Goal: Task Accomplishment & Management: Complete application form

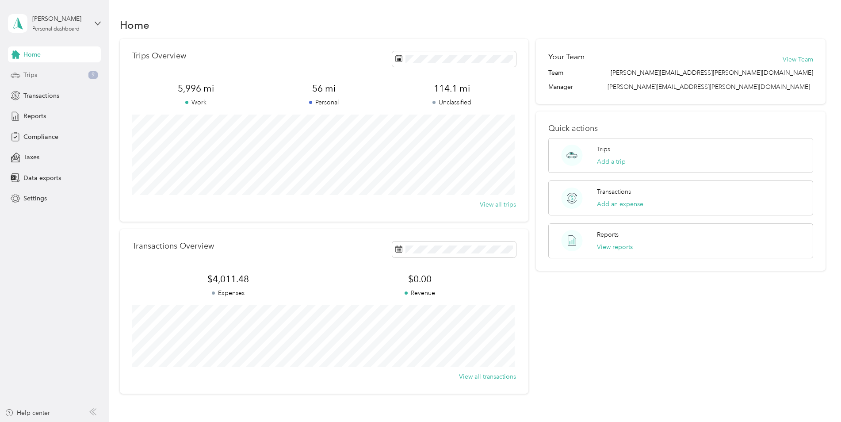
click at [26, 73] on span "Trips" at bounding box center [30, 74] width 14 height 9
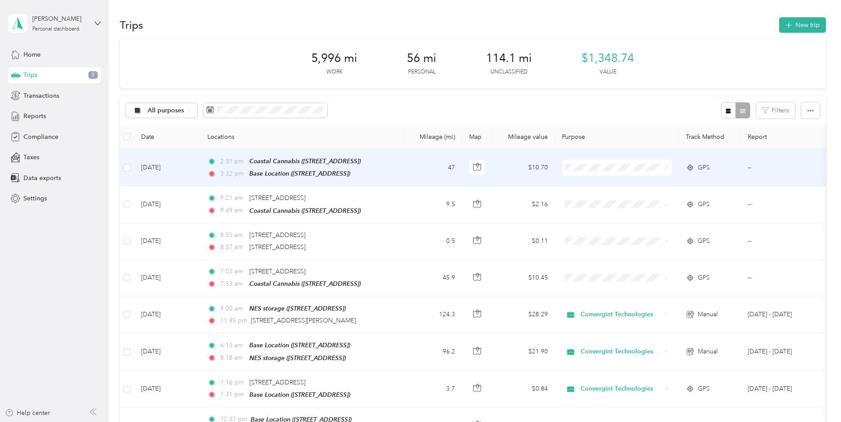
drag, startPoint x: 586, startPoint y: 182, endPoint x: 585, endPoint y: 192, distance: 10.2
click at [586, 183] on span "Convergint Technologies" at bounding box center [624, 183] width 82 height 9
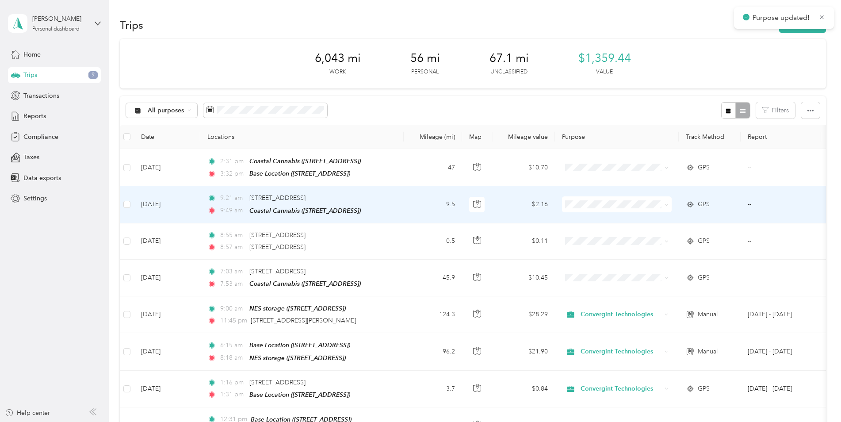
drag, startPoint x: 589, startPoint y: 217, endPoint x: 589, endPoint y: 228, distance: 11.5
click at [589, 217] on span "Convergint Technologies" at bounding box center [624, 217] width 82 height 9
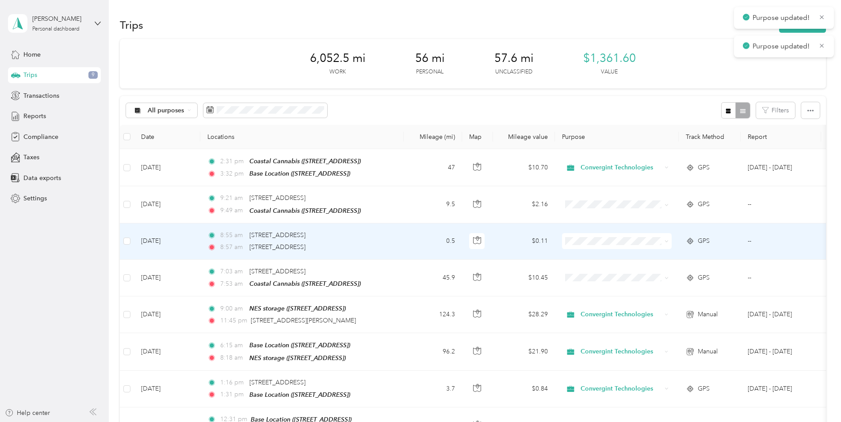
click at [596, 255] on span "Convergint Technologies" at bounding box center [624, 255] width 82 height 9
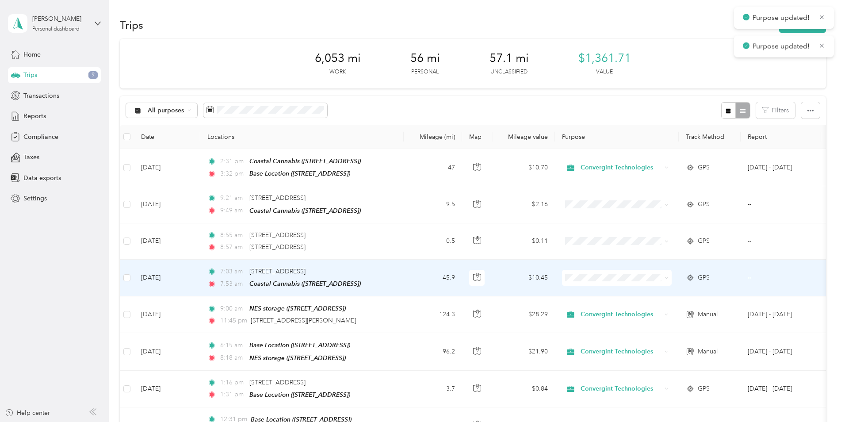
click at [606, 294] on li "Convergint Technologies" at bounding box center [617, 289] width 110 height 15
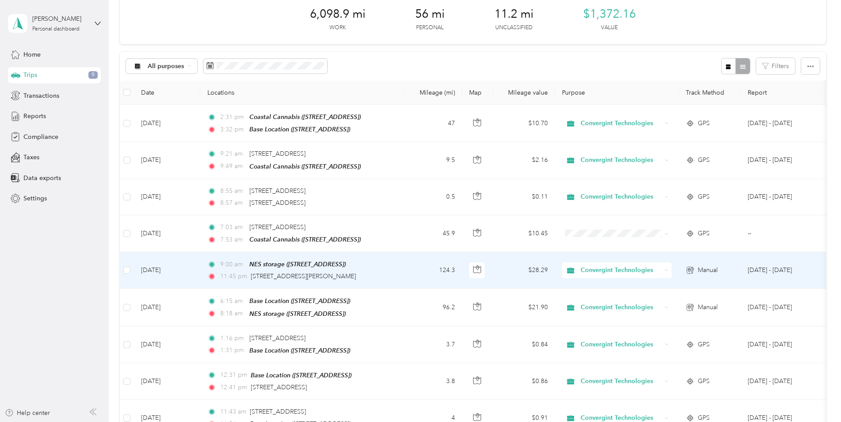
click at [404, 269] on td "124.3" at bounding box center [433, 270] width 58 height 37
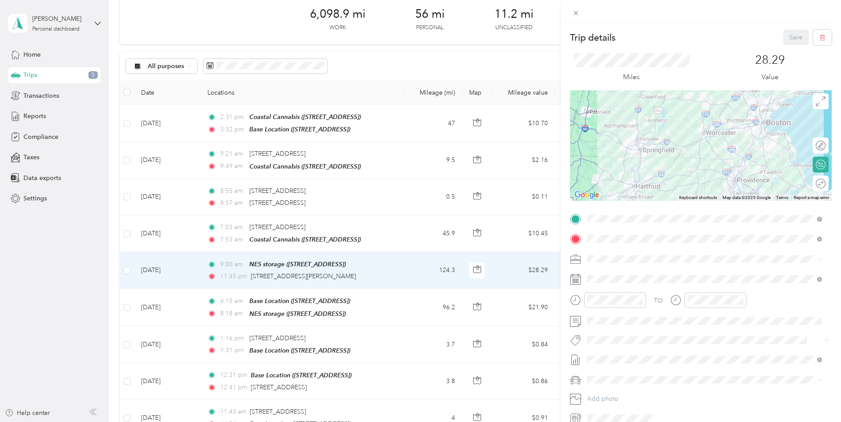
click at [461, 65] on div "Trip details Save This trip cannot be edited because it is either under review,…" at bounding box center [420, 211] width 841 height 422
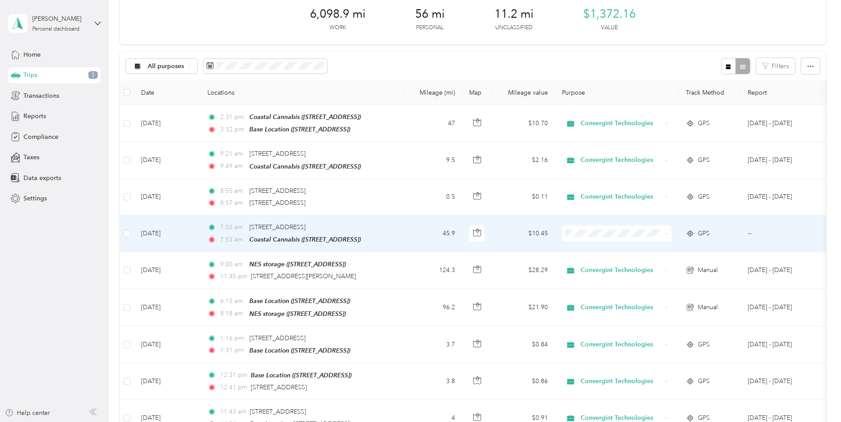
click at [598, 248] on span "Convergint Technologies" at bounding box center [624, 247] width 82 height 9
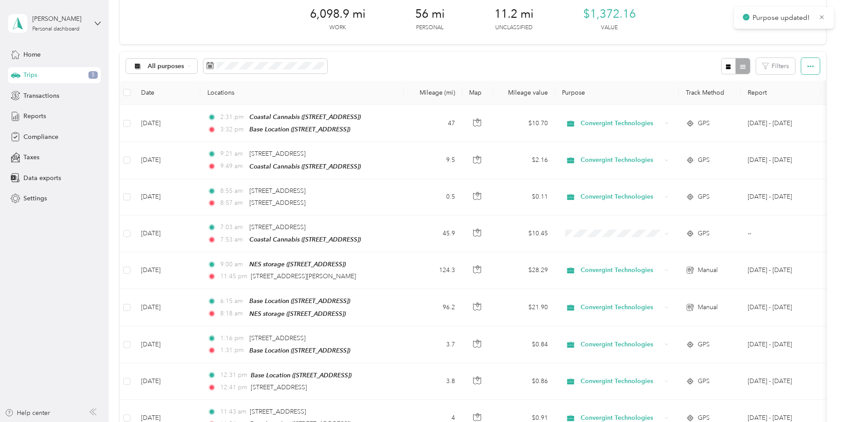
click at [811, 67] on icon "button" at bounding box center [810, 66] width 6 height 6
click at [669, 59] on div "All purposes Filters" at bounding box center [473, 66] width 706 height 29
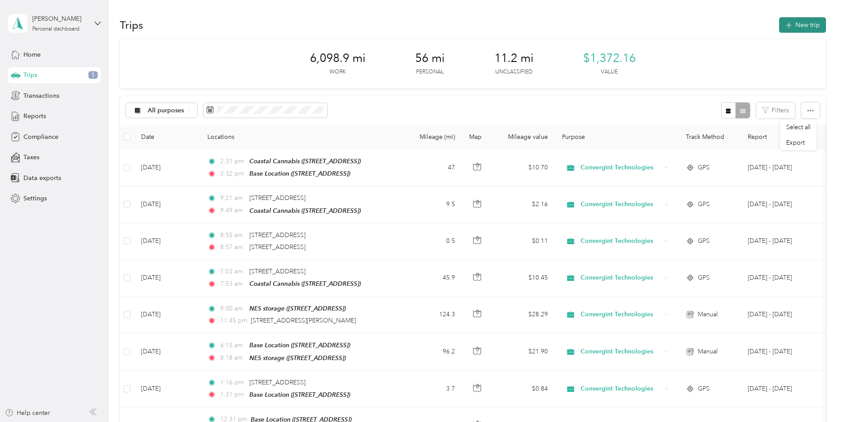
click at [803, 24] on button "New trip" at bounding box center [802, 24] width 47 height 15
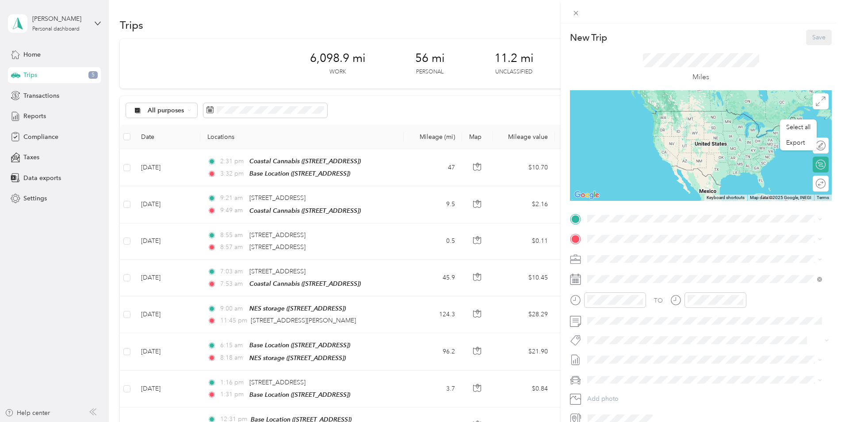
drag, startPoint x: 331, startPoint y: 319, endPoint x: 303, endPoint y: 320, distance: 27.4
click at [303, 320] on div "New Trip Save This trip cannot be edited because it is either under review, app…" at bounding box center [420, 211] width 841 height 422
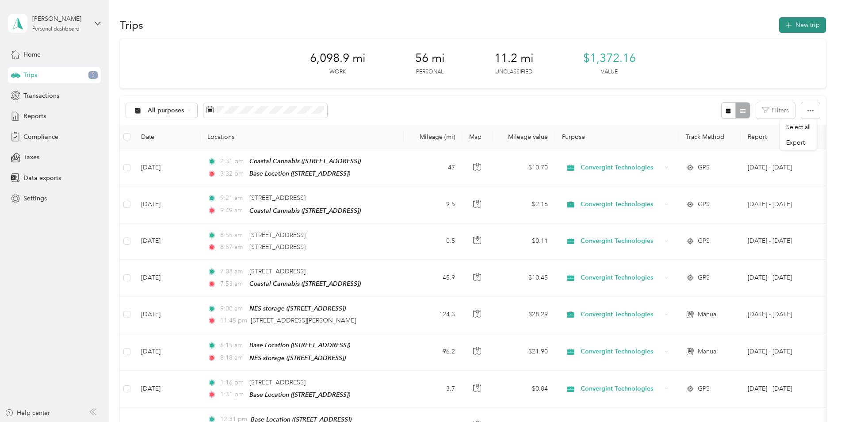
click at [799, 25] on button "New trip" at bounding box center [802, 24] width 47 height 15
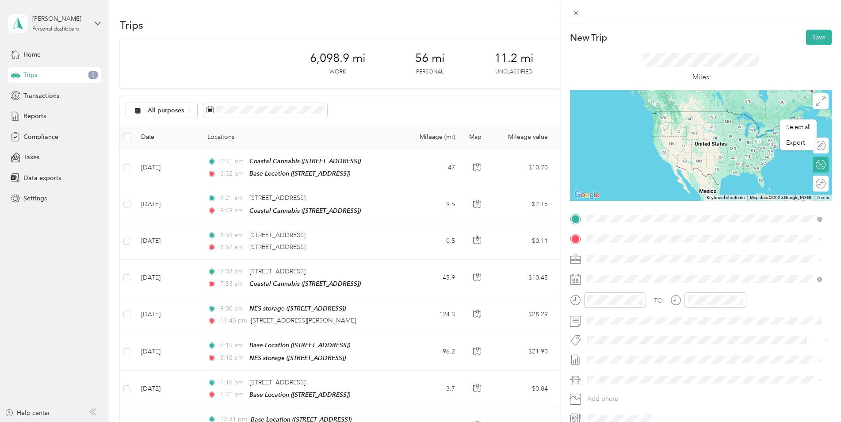
click at [651, 255] on span "[STREET_ADDRESS][PERSON_NAME][US_STATE]" at bounding box center [672, 251] width 137 height 8
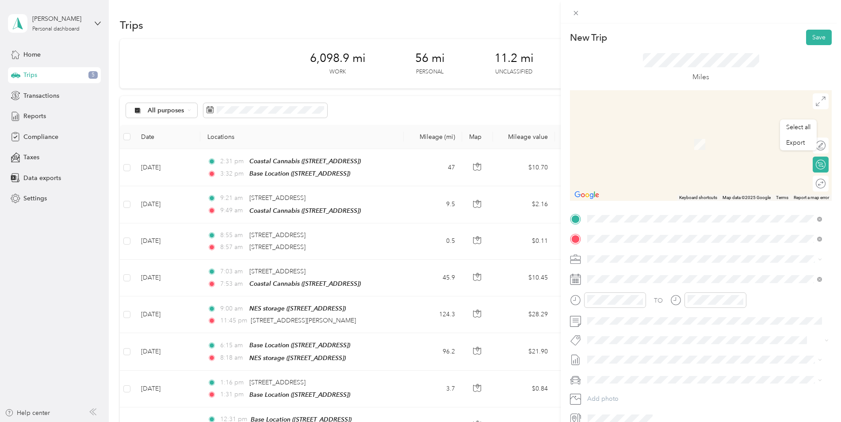
click at [660, 282] on span "[STREET_ADDRESS]" at bounding box center [632, 284] width 56 height 8
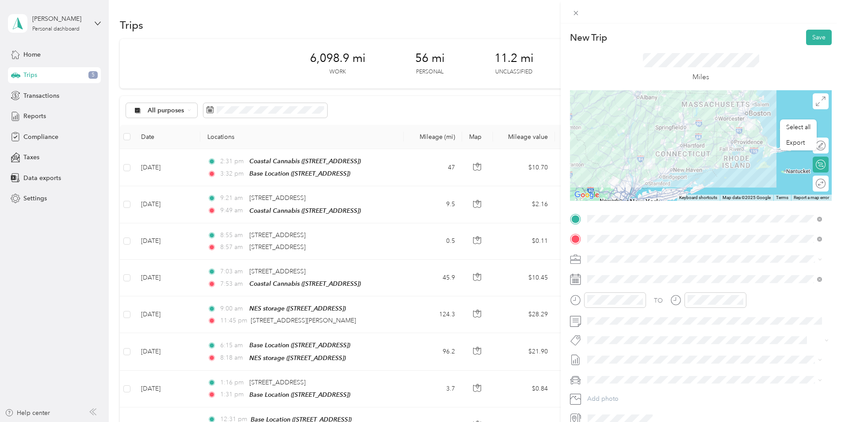
click at [578, 283] on rect at bounding box center [577, 282] width 1 height 1
click at [571, 281] on icon at bounding box center [575, 279] width 11 height 11
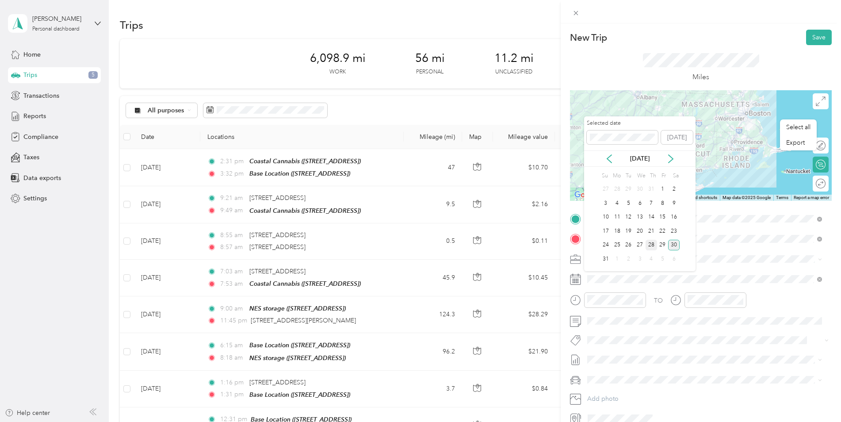
click at [649, 244] on div "28" at bounding box center [650, 245] width 11 height 11
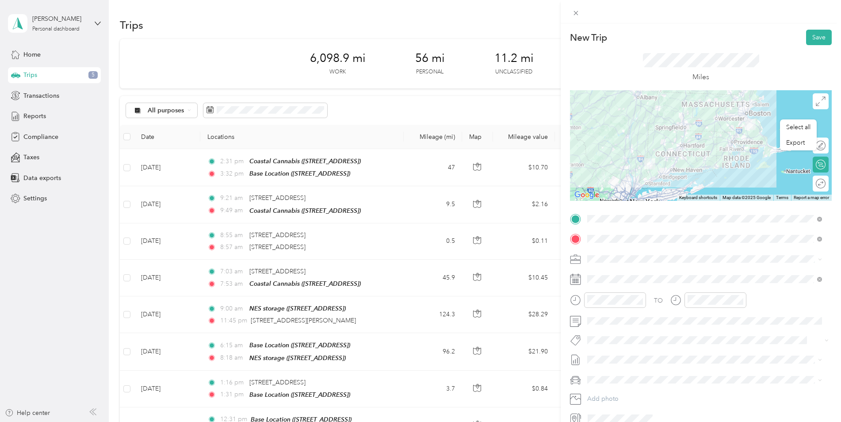
click at [575, 301] on icon at bounding box center [575, 299] width 11 height 11
click at [575, 300] on icon at bounding box center [574, 298] width 2 height 3
click at [593, 184] on div "12" at bounding box center [596, 181] width 21 height 12
click at [618, 263] on div "25" at bounding box center [621, 262] width 21 height 12
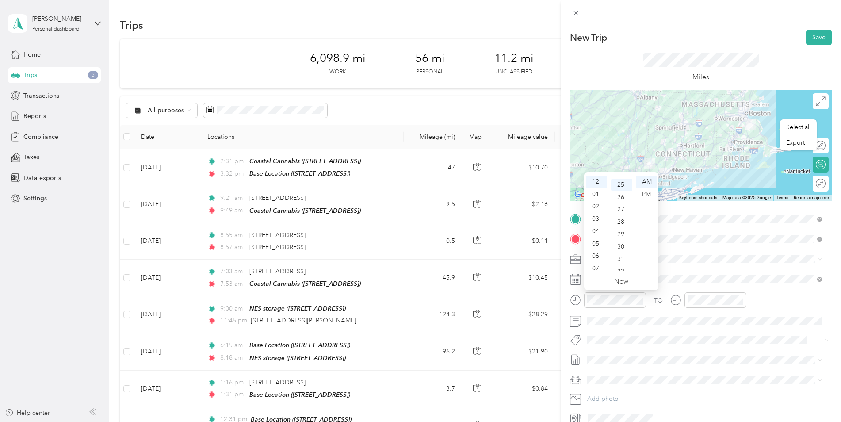
scroll to position [309, 0]
click at [718, 140] on div at bounding box center [701, 145] width 262 height 110
click at [719, 139] on div at bounding box center [701, 145] width 262 height 110
click at [724, 139] on div at bounding box center [701, 145] width 262 height 110
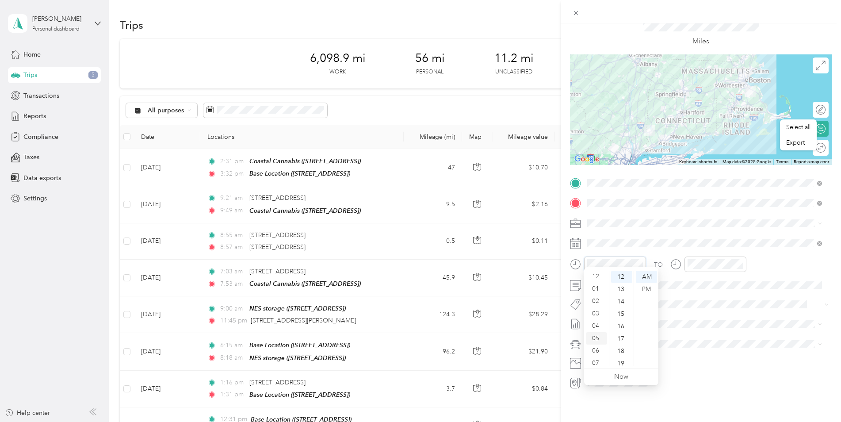
scroll to position [0, 0]
click at [596, 276] on div "12" at bounding box center [596, 276] width 21 height 12
click at [649, 287] on div "PM" at bounding box center [646, 289] width 21 height 12
click at [694, 277] on div "04" at bounding box center [695, 273] width 21 height 12
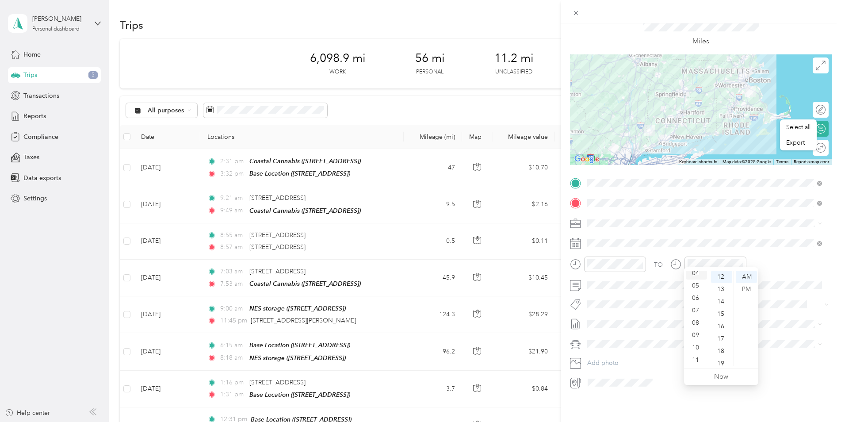
scroll to position [50, 0]
click at [724, 350] on div "18" at bounding box center [721, 351] width 21 height 12
click at [744, 289] on div "PM" at bounding box center [745, 289] width 21 height 12
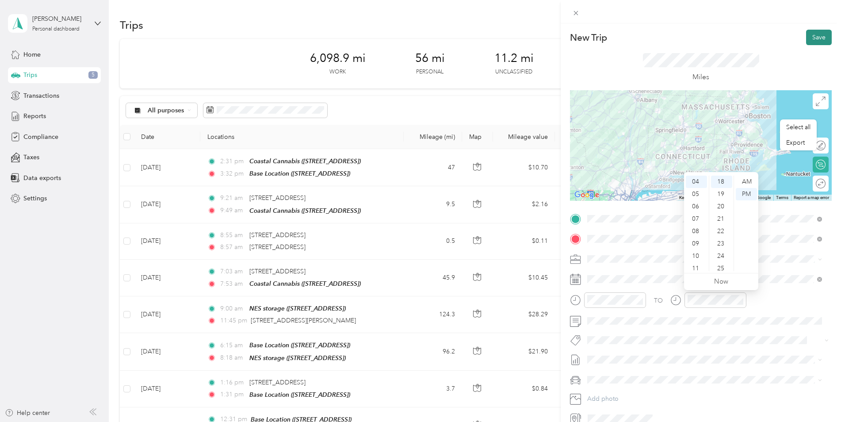
click at [811, 36] on button "Save" at bounding box center [819, 37] width 26 height 15
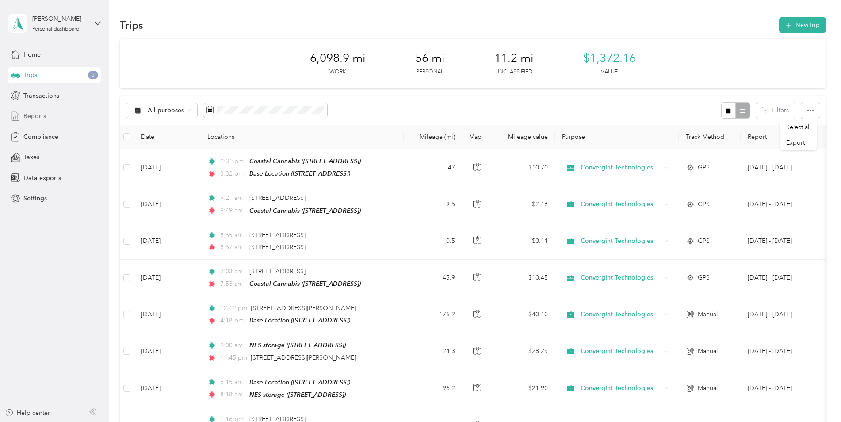
click at [34, 115] on span "Reports" at bounding box center [34, 115] width 23 height 9
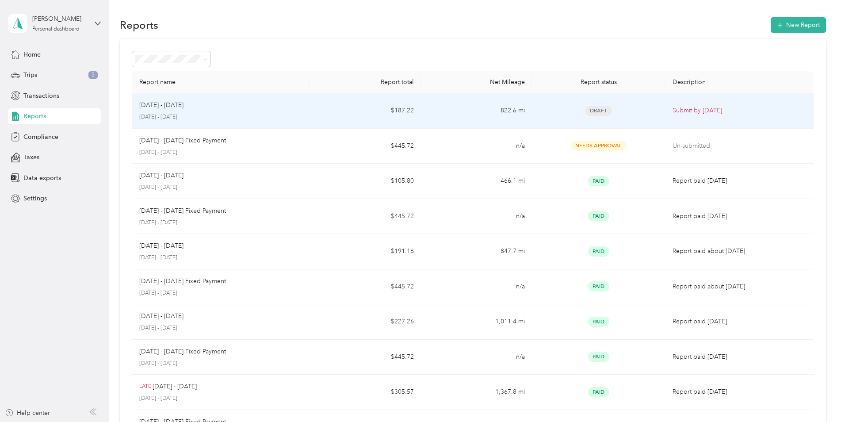
click at [164, 110] on div "[DATE] - [DATE] [DATE] - [DATE]" at bounding box center [221, 110] width 164 height 21
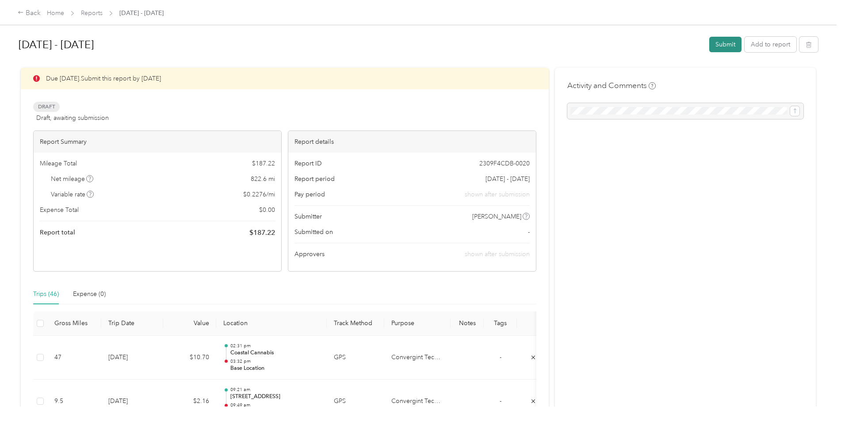
click at [723, 43] on button "Submit" at bounding box center [725, 44] width 32 height 15
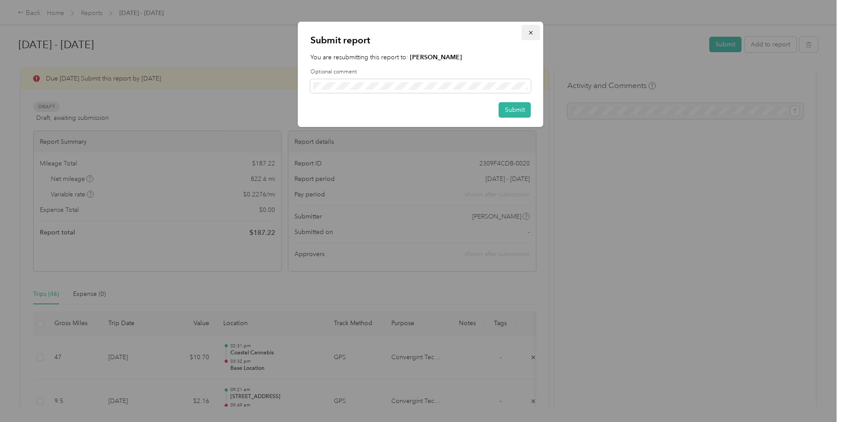
click at [528, 34] on icon "button" at bounding box center [531, 33] width 6 height 6
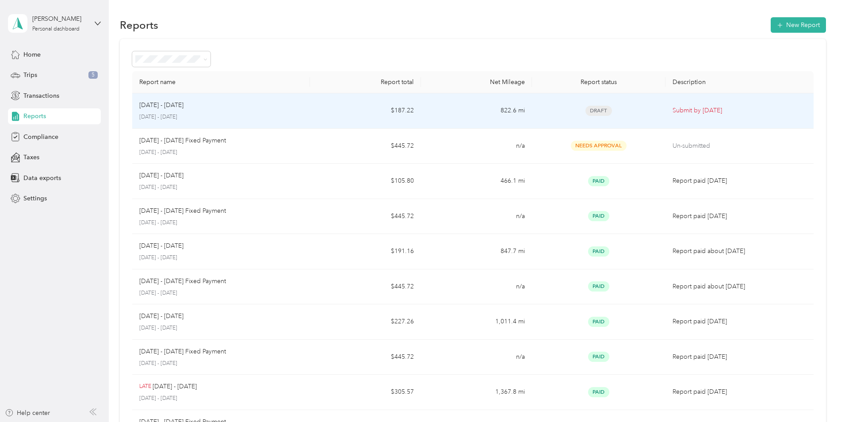
click at [169, 112] on div "[DATE] - [DATE] [DATE] - [DATE]" at bounding box center [221, 110] width 164 height 21
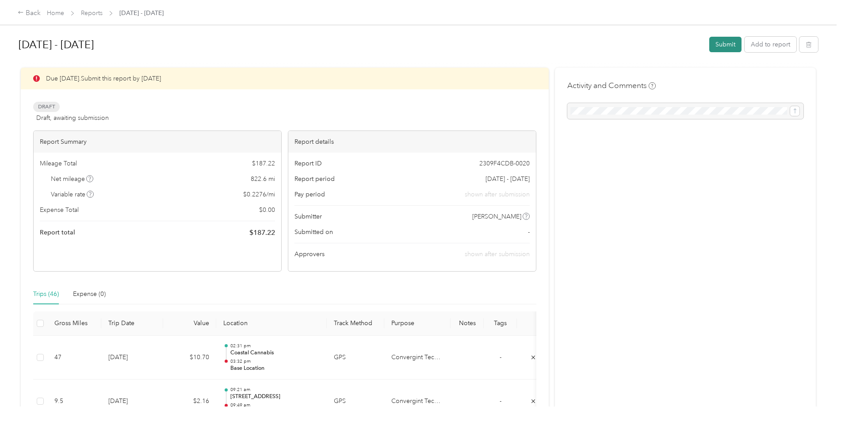
click at [722, 47] on button "Submit" at bounding box center [725, 44] width 32 height 15
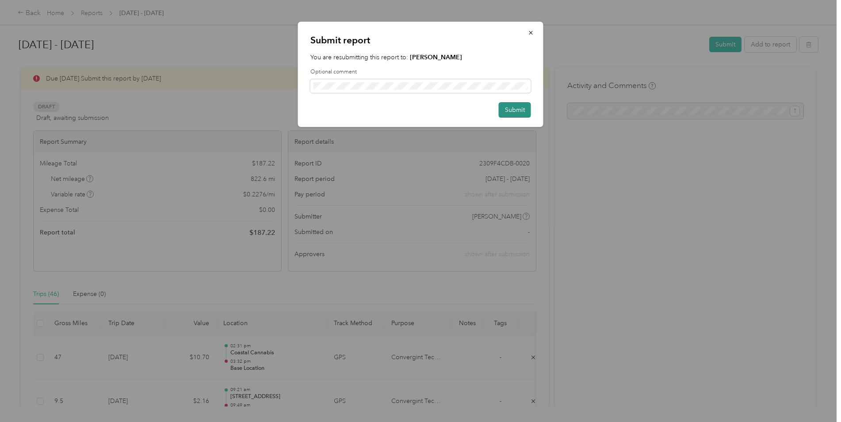
click at [515, 110] on button "Submit" at bounding box center [515, 109] width 32 height 15
